Goal: Information Seeking & Learning: Learn about a topic

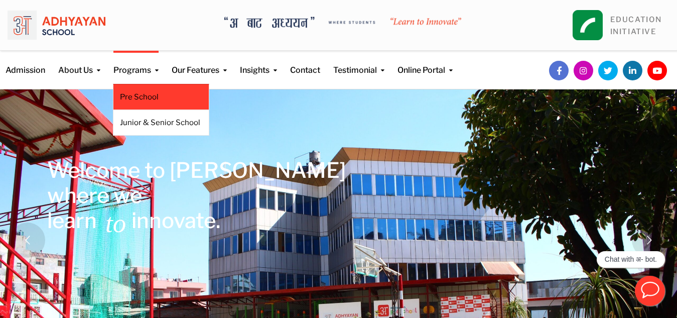
click at [145, 92] on link "Pre School" at bounding box center [161, 96] width 82 height 11
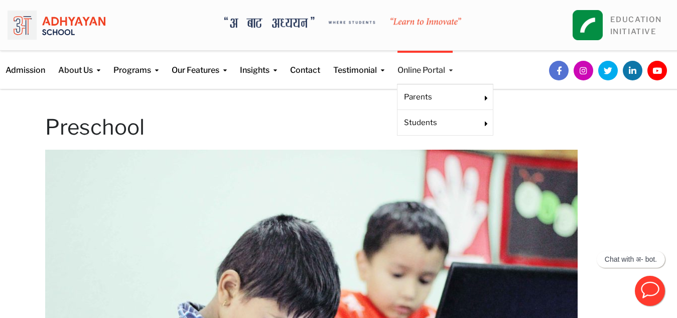
click at [411, 66] on link "Online Portal" at bounding box center [425, 64] width 55 height 26
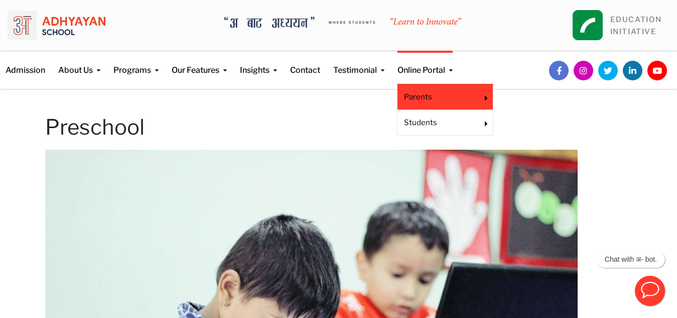
click at [419, 96] on link "Parents" at bounding box center [438, 96] width 69 height 11
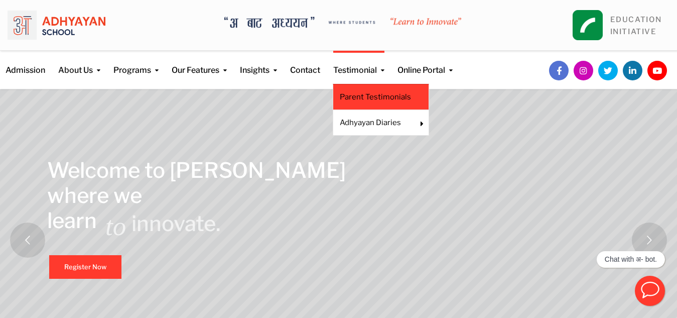
click at [357, 95] on link "Parent Testimonials" at bounding box center [381, 96] width 82 height 11
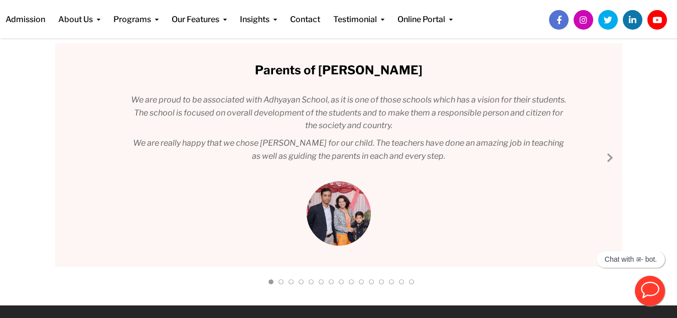
scroll to position [153, 0]
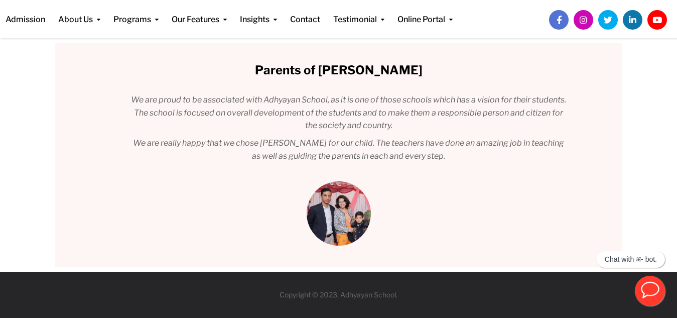
click at [341, 177] on div "Parents of Nirabh Manandhar We are proud to be associated with Adhyayan School,…" at bounding box center [338, 154] width 567 height 223
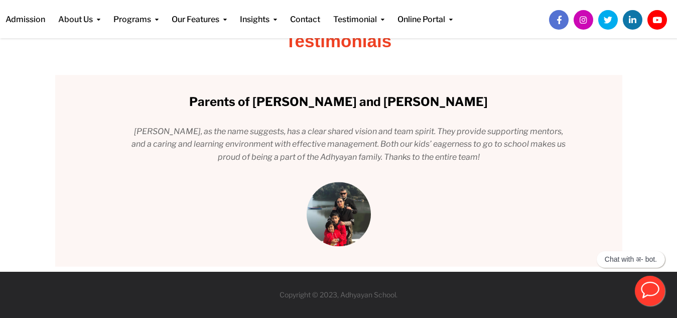
click at [341, 177] on div "Parents of Nirabh Manandhar We are proud to be associated with Adhyayan School,…" at bounding box center [338, 171] width 567 height 192
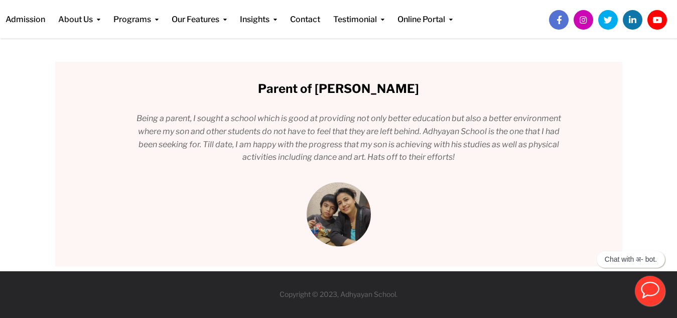
click at [341, 177] on div "Parents of Nirabh Manandhar We are proud to be associated with Adhyayan School,…" at bounding box center [338, 164] width 567 height 204
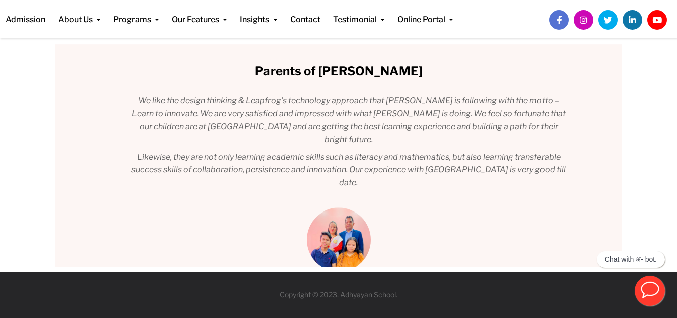
click at [341, 177] on div "Parents of Nirabh Manandhar We are proud to be associated with Adhyayan School,…" at bounding box center [338, 155] width 567 height 222
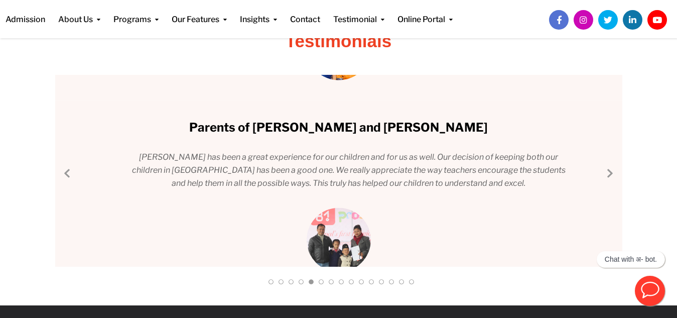
click at [341, 177] on div "Parents of Nirabh Manandhar We are proud to be associated with Adhyayan School,…" at bounding box center [338, 171] width 567 height 192
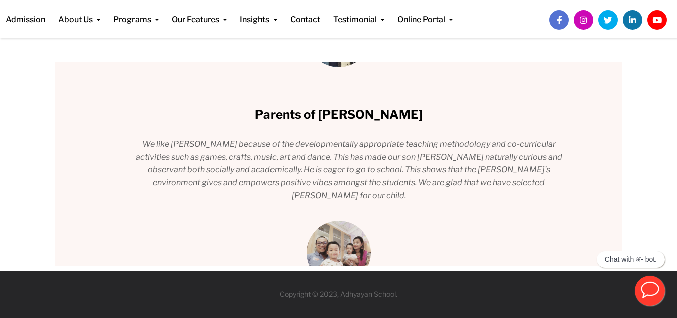
click at [341, 177] on div "Parents of Nirabh Manandhar We are proud to be associated with Adhyayan School,…" at bounding box center [338, 164] width 567 height 204
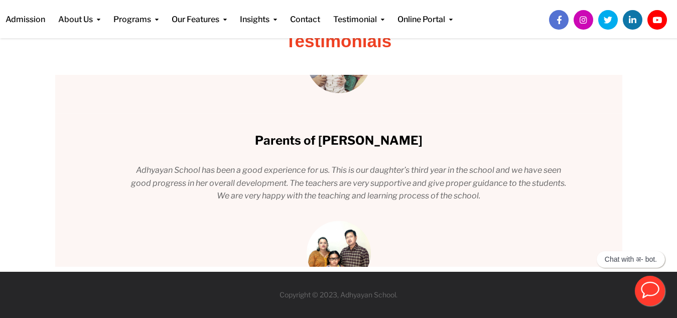
click at [341, 177] on div "Parents of Nirabh Manandhar We are proud to be associated with Adhyayan School,…" at bounding box center [338, 171] width 567 height 192
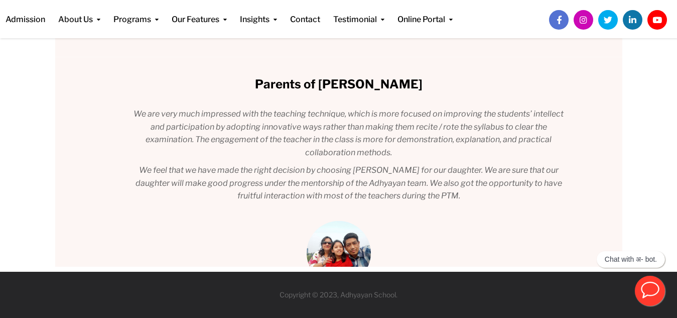
click at [341, 177] on div "Parents of Nirabh Manandhar We are proud to be associated with Adhyayan School,…" at bounding box center [338, 143] width 567 height 248
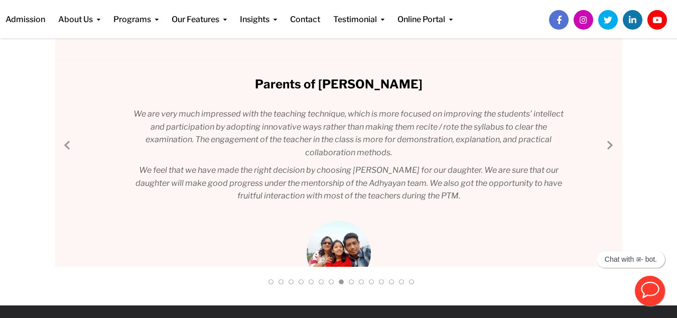
click at [341, 177] on div "Parents of Nirabh Manandhar We are proud to be associated with Adhyayan School,…" at bounding box center [338, 143] width 567 height 248
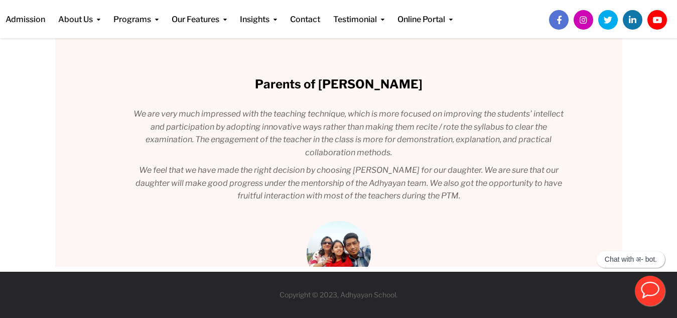
click at [341, 177] on div "Parents of Nirabh Manandhar We are proud to be associated with Adhyayan School,…" at bounding box center [338, 143] width 567 height 248
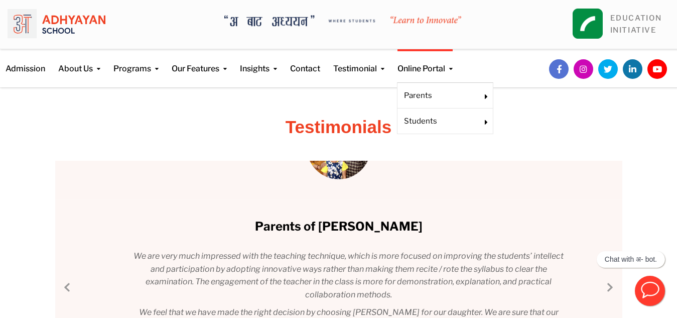
scroll to position [0, 0]
